Goal: Complete application form

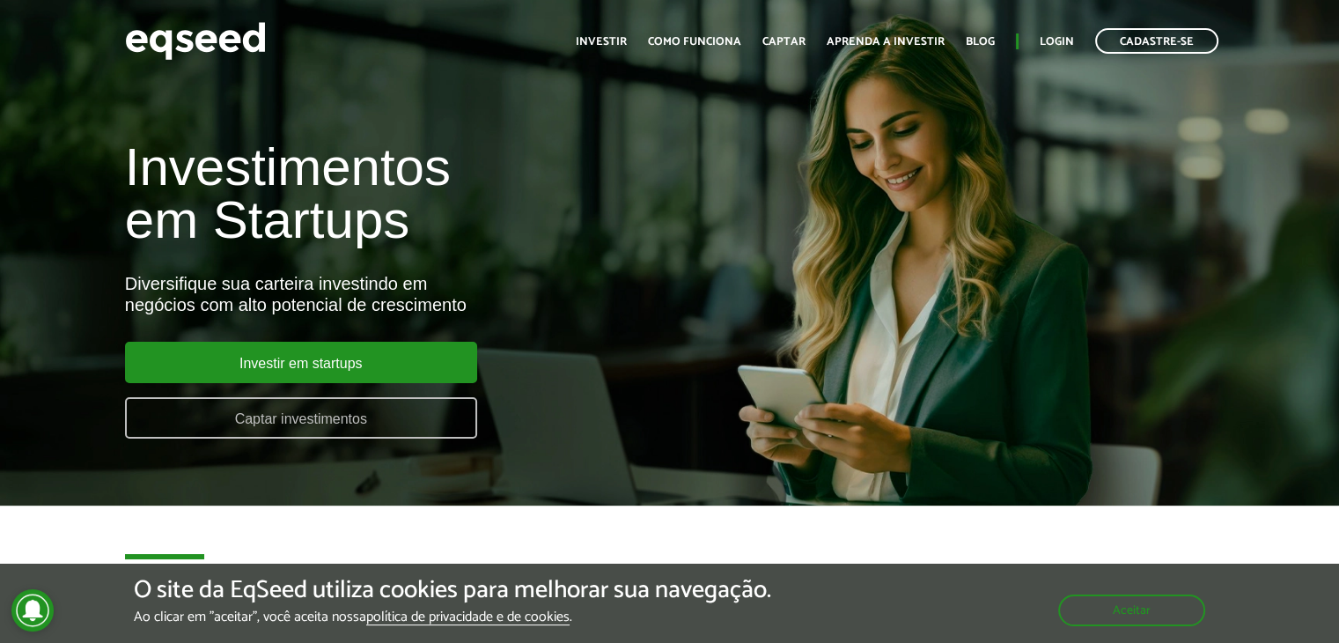
click at [383, 420] on link "Captar investimentos" at bounding box center [301, 417] width 352 height 41
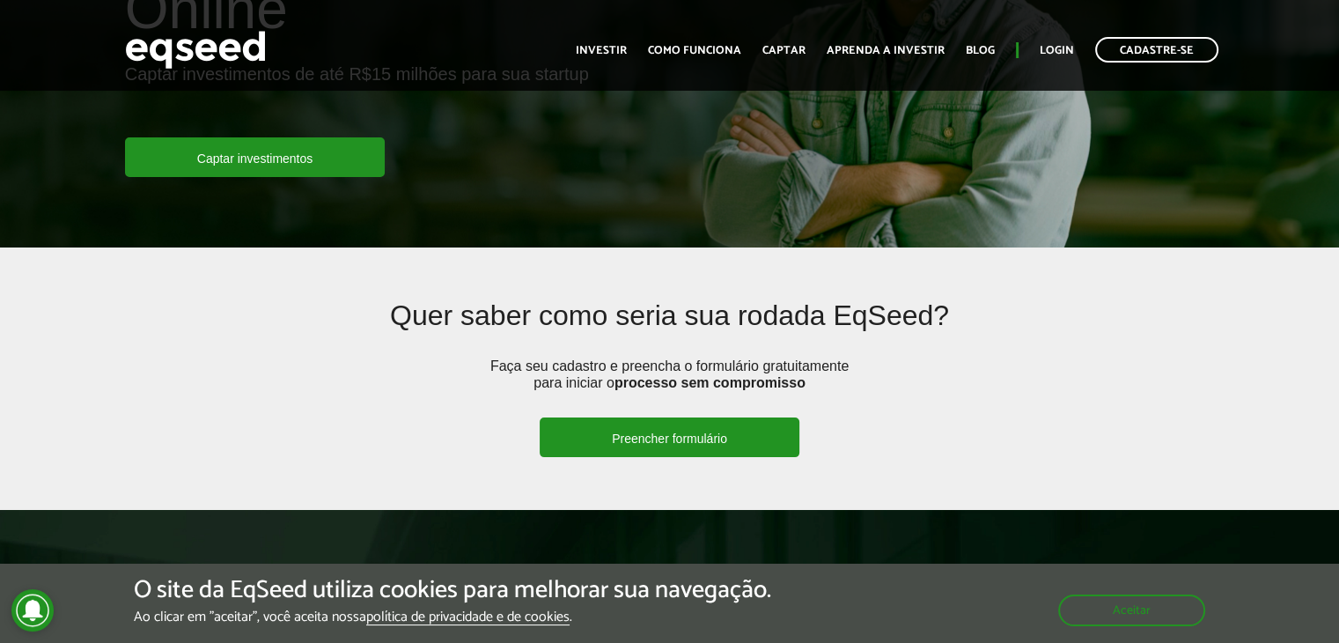
scroll to position [352, 0]
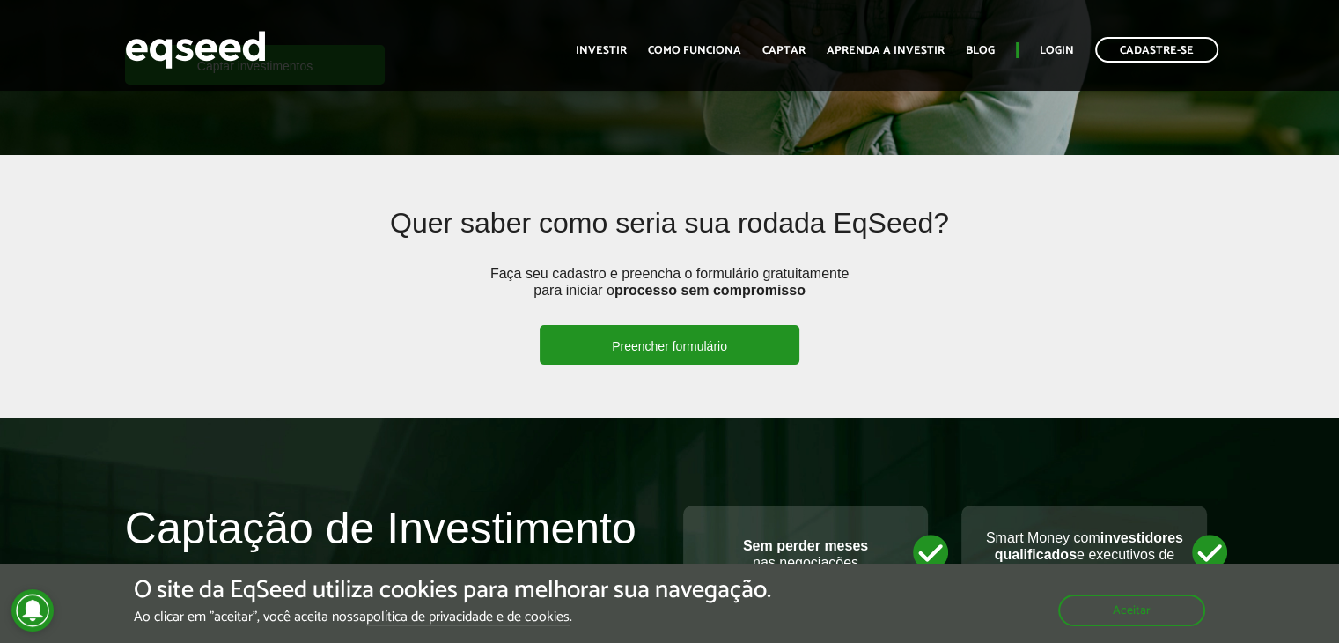
click at [696, 353] on link "Preencher formulário" at bounding box center [670, 345] width 260 height 40
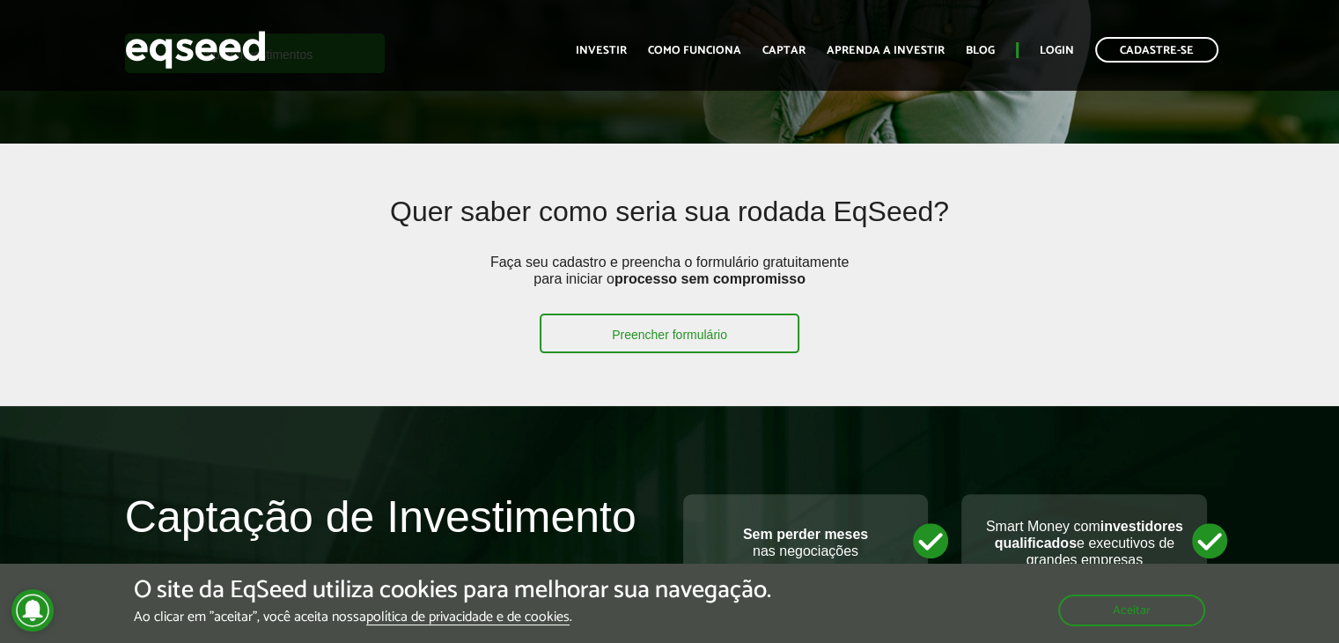
scroll to position [616, 0]
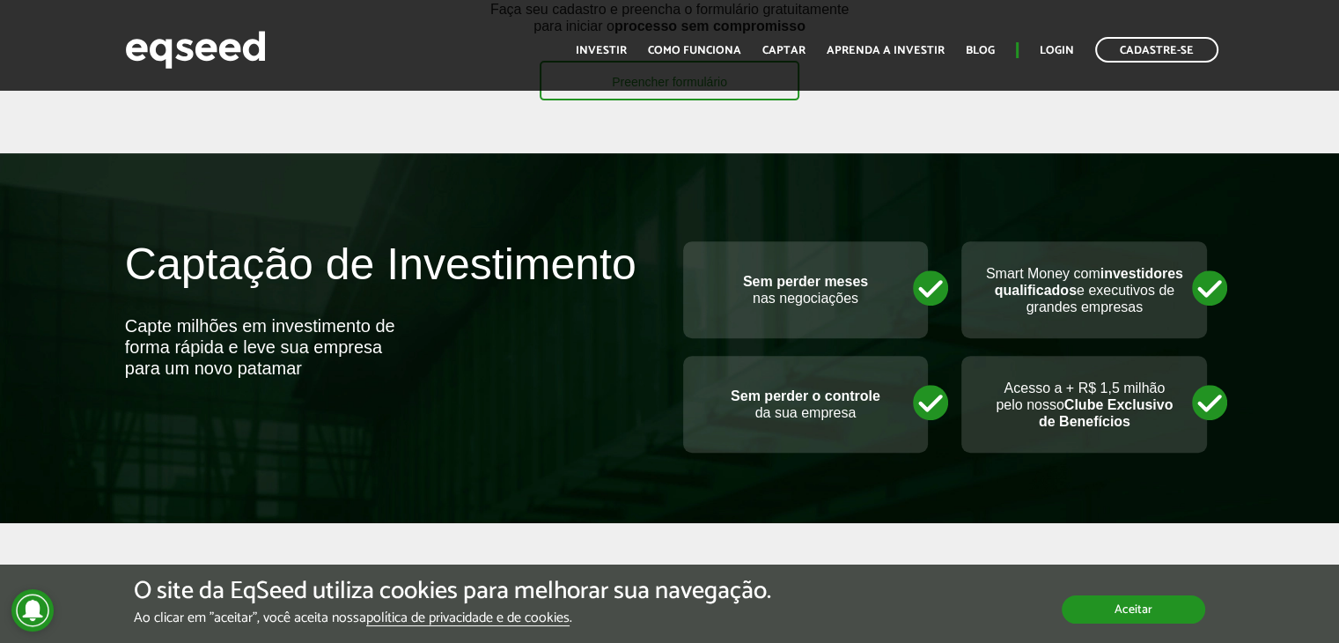
click at [1191, 608] on button "Aceitar" at bounding box center [1134, 609] width 144 height 28
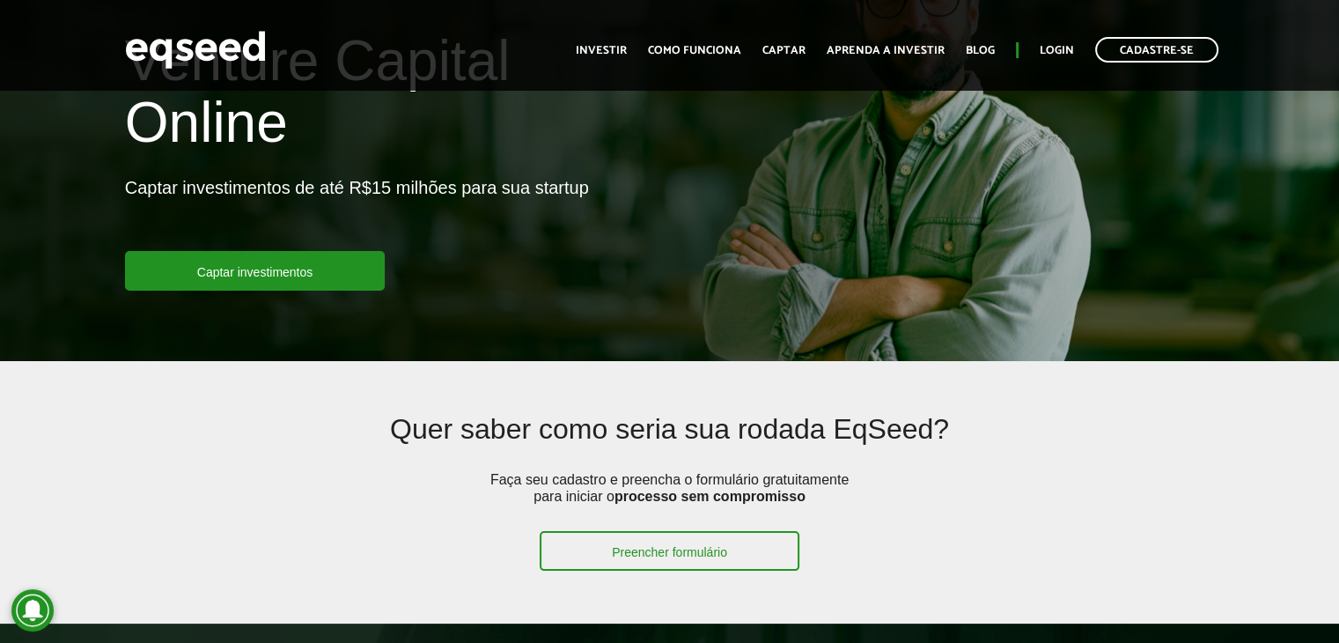
scroll to position [176, 0]
